Goal: Task Accomplishment & Management: Use online tool/utility

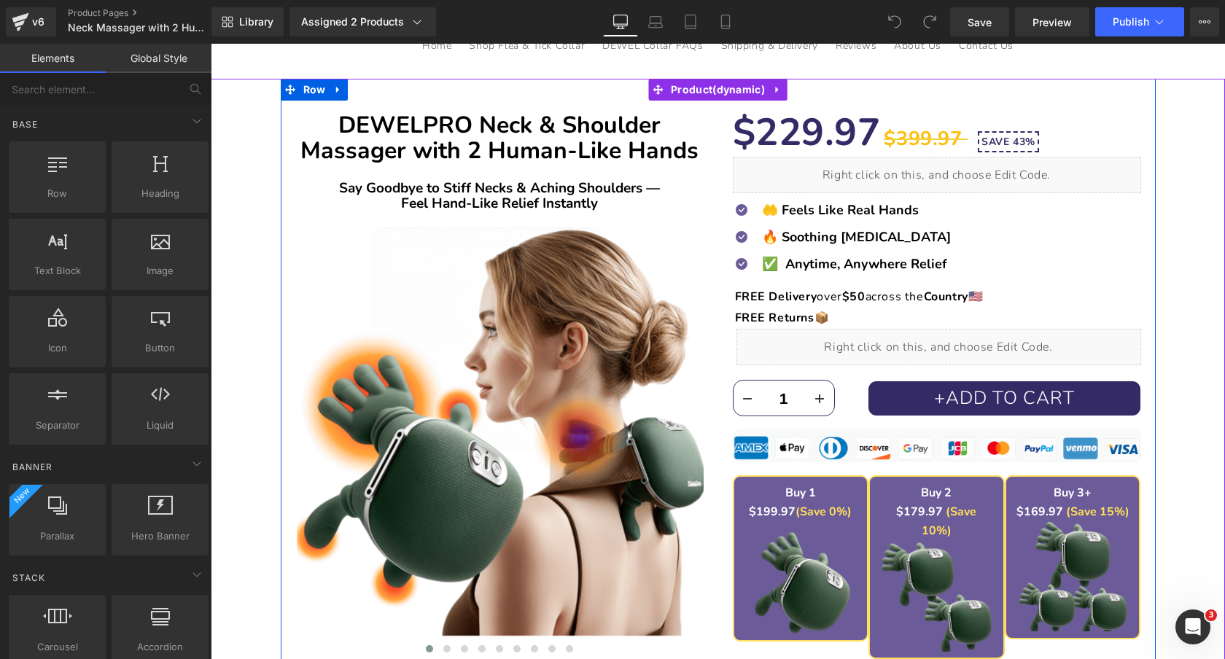
scroll to position [265, 0]
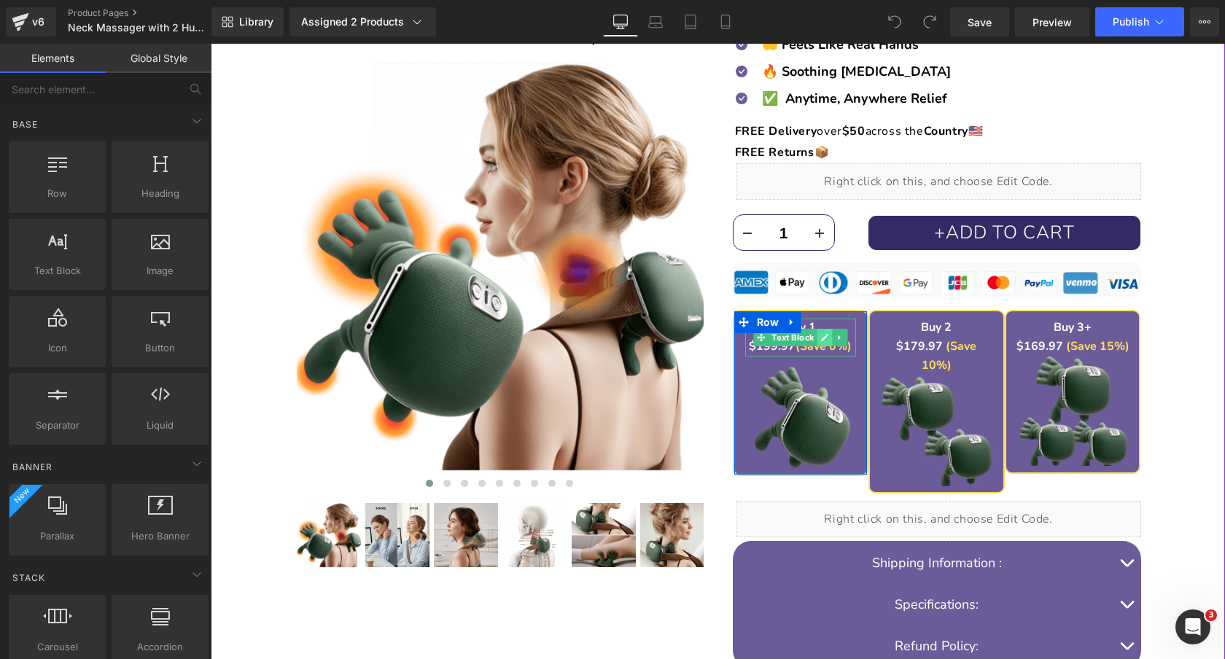
click at [822, 340] on icon at bounding box center [824, 337] width 7 height 7
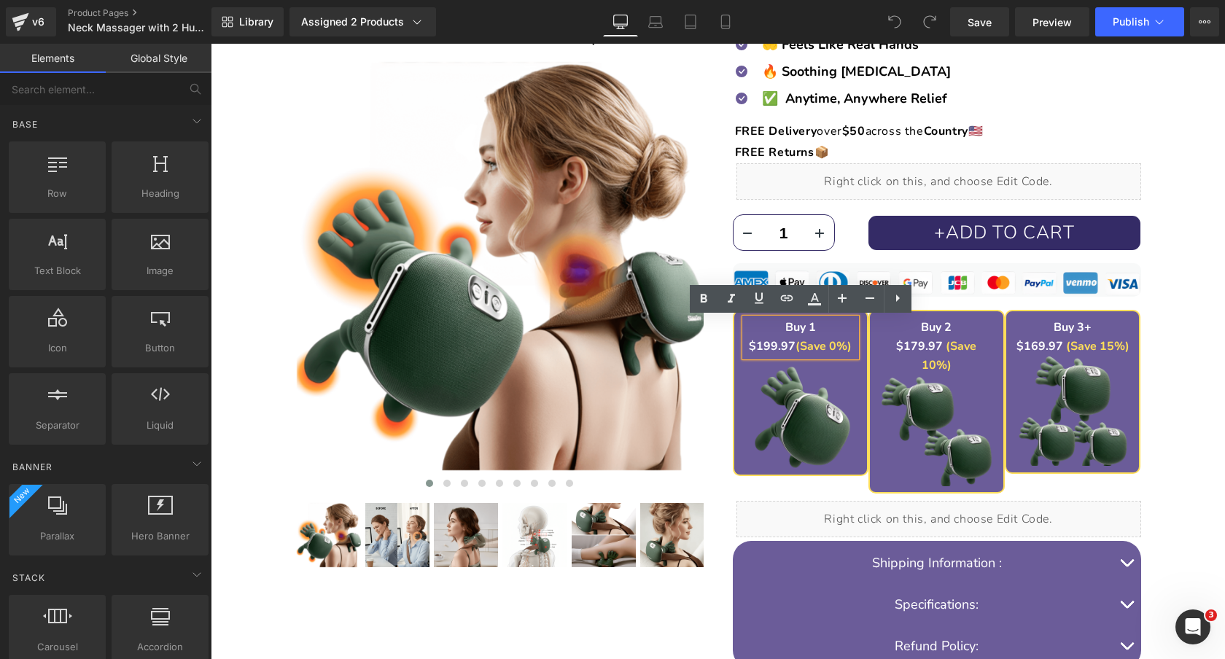
click at [771, 343] on strong "$199.97" at bounding box center [772, 346] width 47 height 16
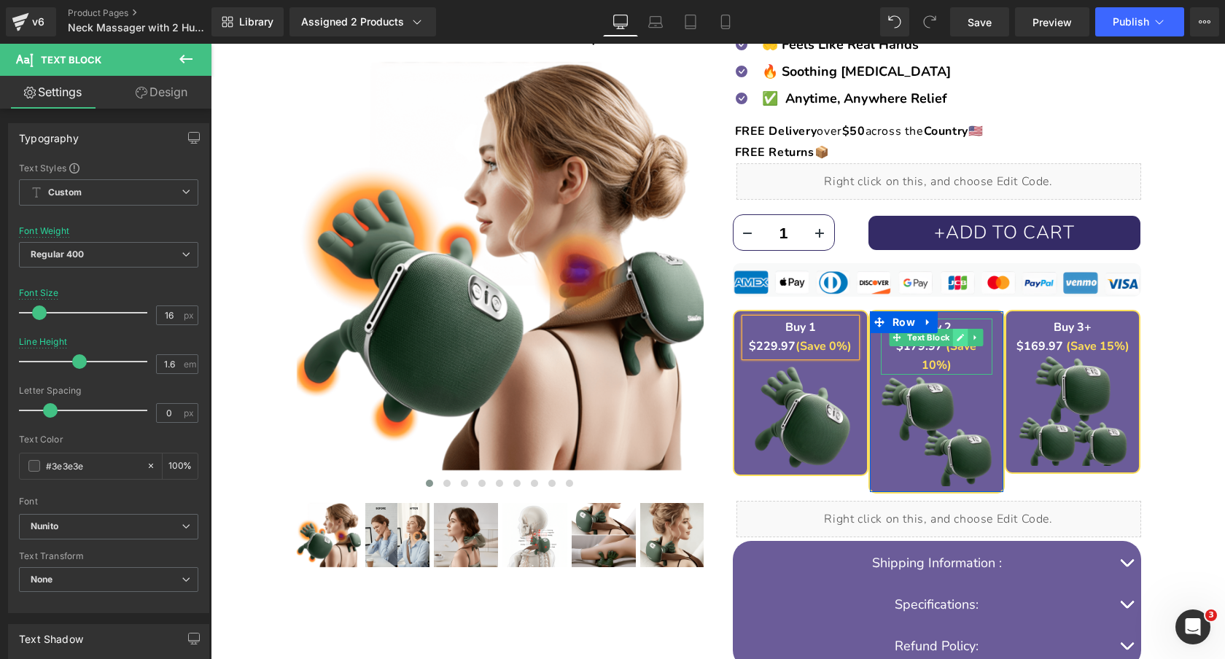
click at [957, 338] on icon at bounding box center [961, 337] width 8 height 9
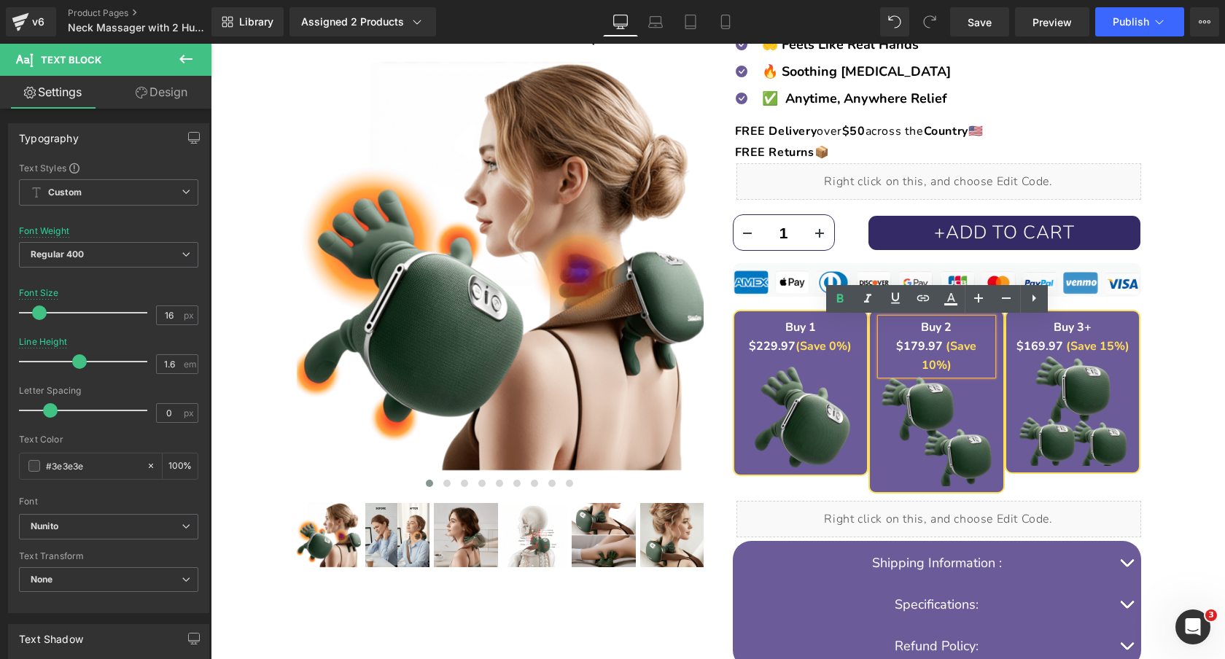
click at [904, 341] on font "$179.97" at bounding box center [919, 346] width 47 height 16
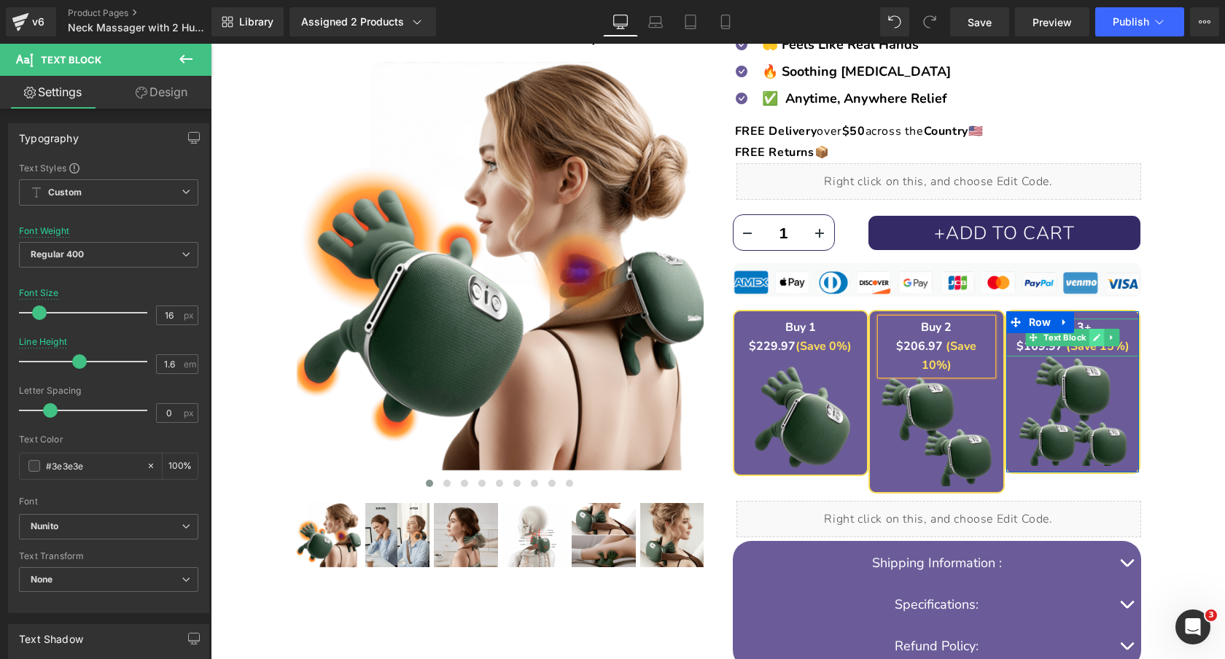
click at [1094, 336] on icon at bounding box center [1097, 337] width 8 height 9
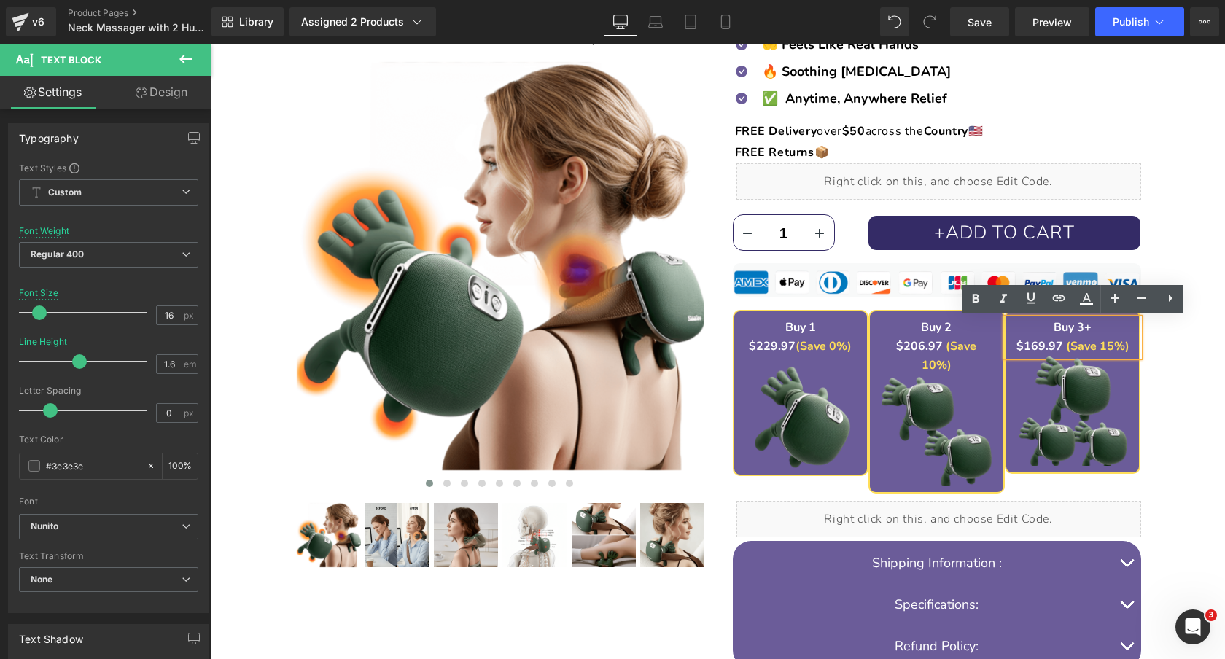
click at [1044, 346] on strong "$169.97" at bounding box center [1040, 346] width 47 height 16
click at [979, 26] on span "Save" at bounding box center [980, 22] width 24 height 15
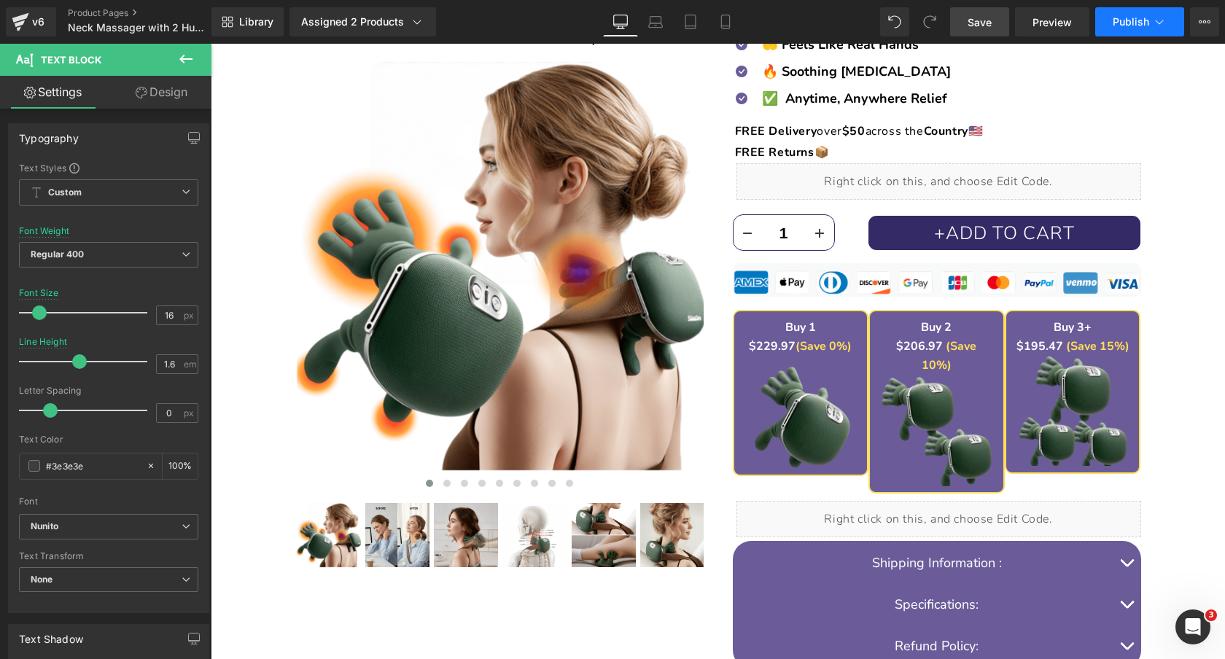
click at [1169, 26] on button "Publish" at bounding box center [1139, 21] width 89 height 29
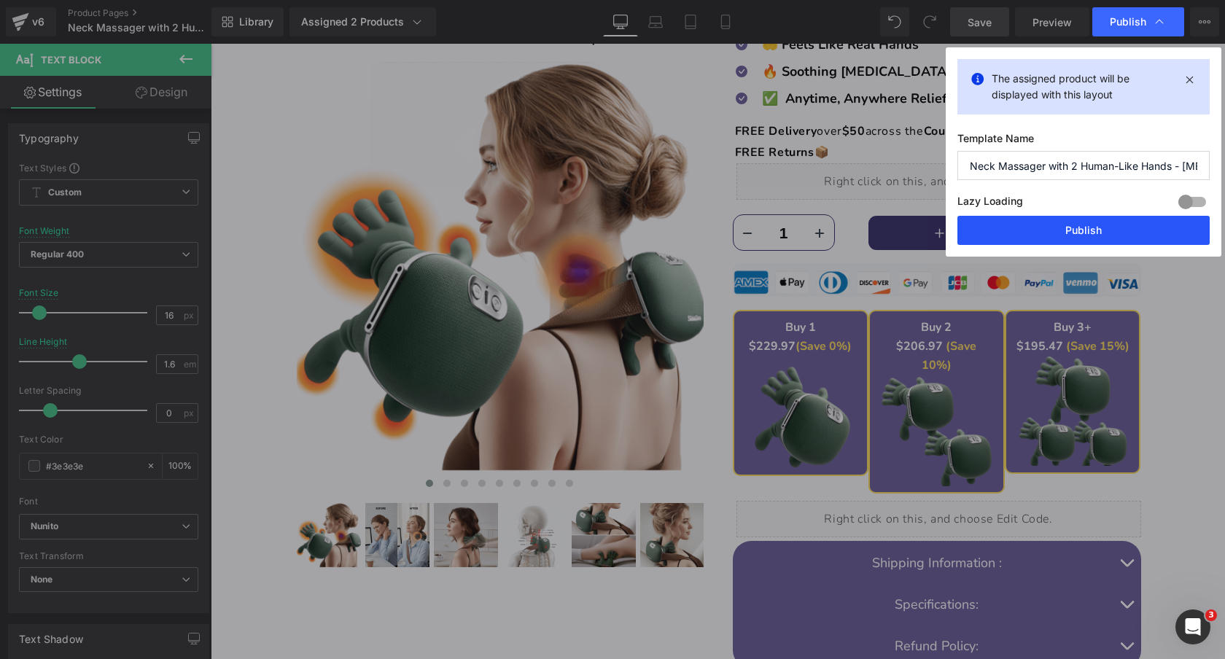
click at [1053, 234] on button "Publish" at bounding box center [1083, 230] width 252 height 29
